Goal: Task Accomplishment & Management: Use online tool/utility

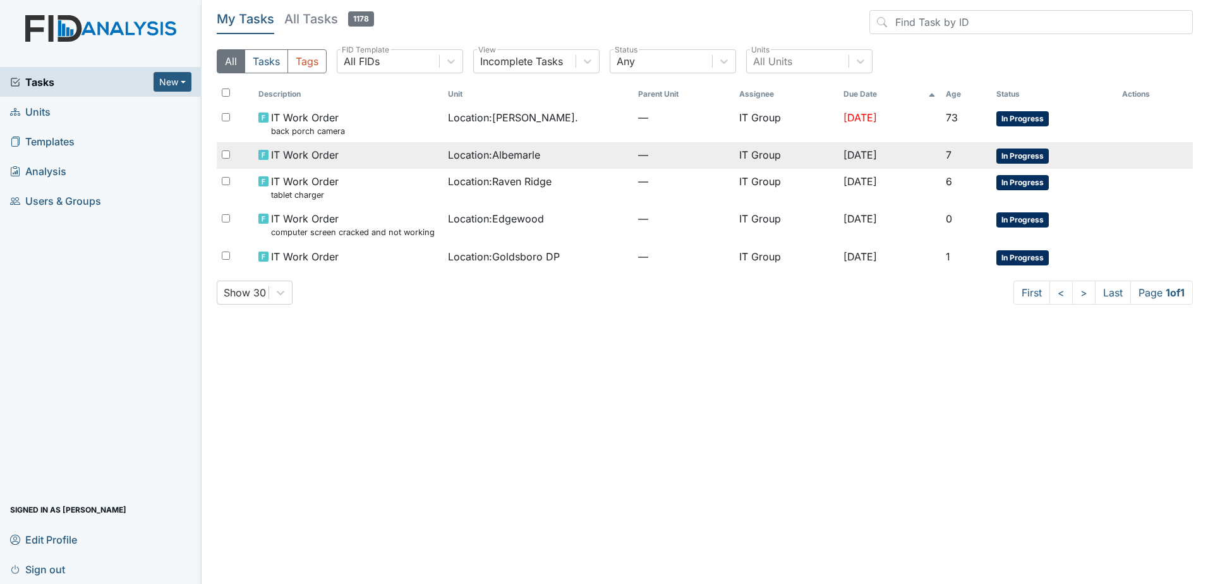
click at [426, 164] on td "IT Work Order" at bounding box center [348, 155] width 190 height 27
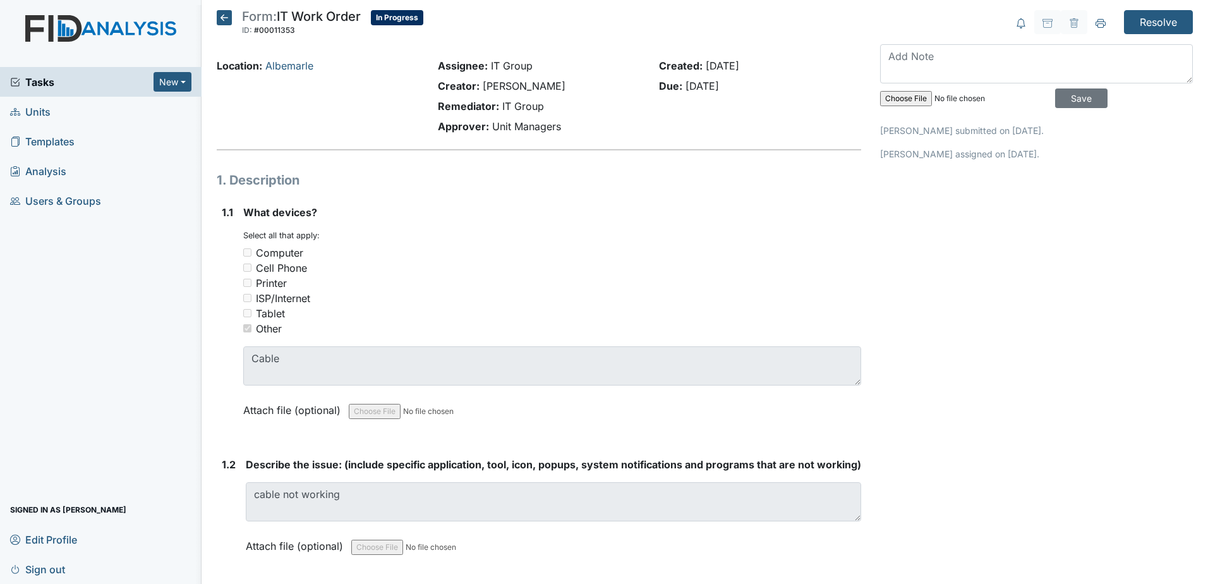
click at [227, 20] on icon at bounding box center [224, 17] width 15 height 15
